Goal: Check status: Check status

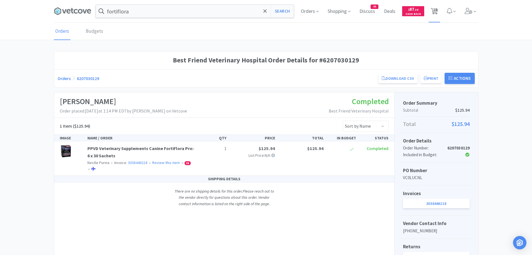
click at [436, 9] on span "18" at bounding box center [435, 9] width 4 height 22
select select "2"
select select "10"
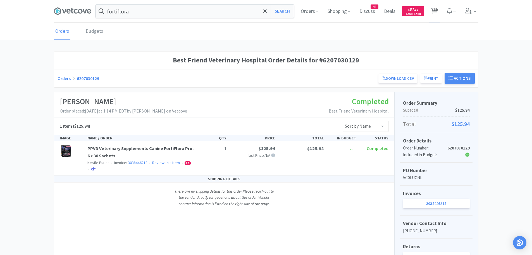
select select "5"
select select "2"
select select "1"
select select "2"
select select "1"
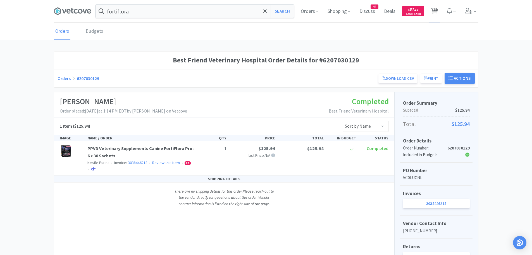
select select "2"
select select "1"
select select "5"
select select "1"
select select "2"
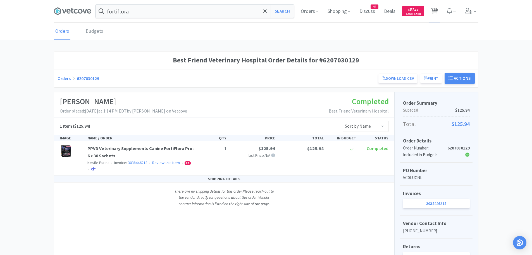
select select "1"
select select "2"
select select "1"
